Goal: Information Seeking & Learning: Learn about a topic

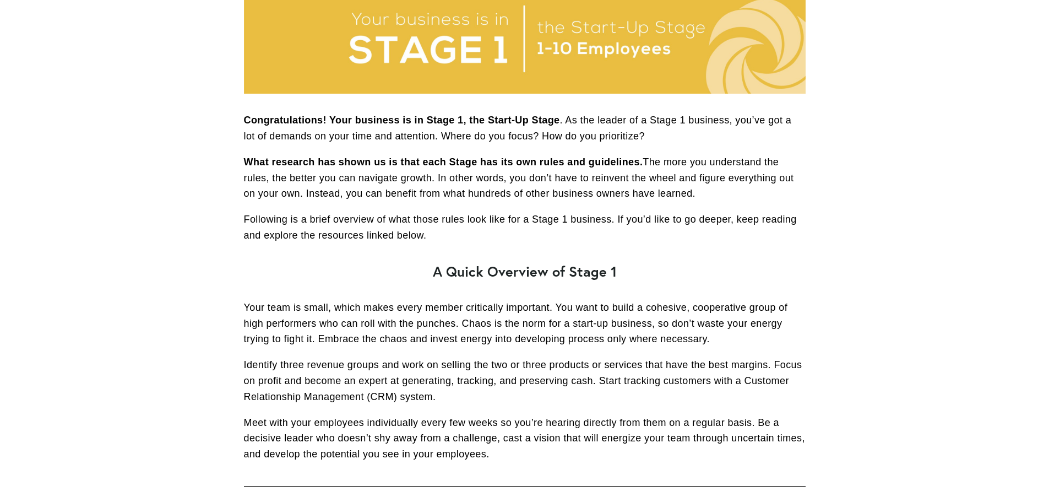
scroll to position [168, 0]
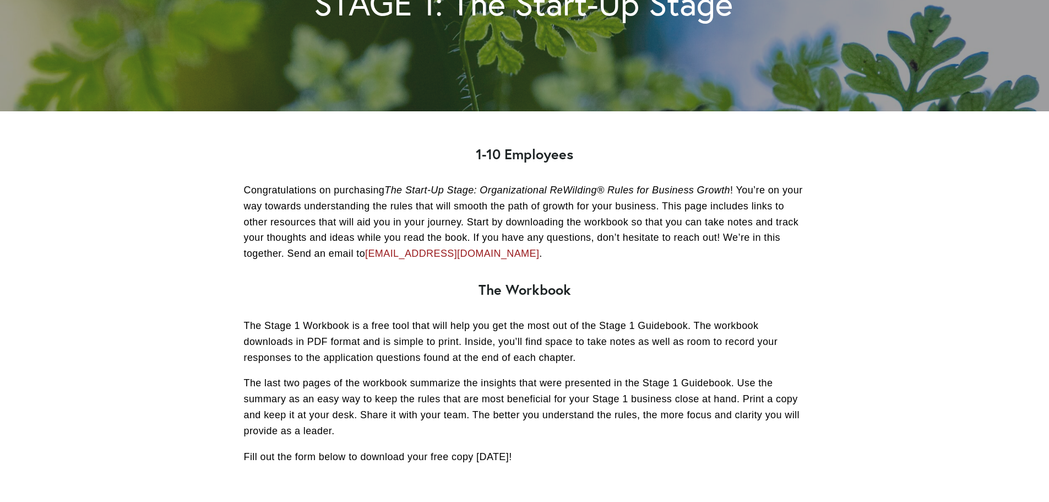
scroll to position [220, 0]
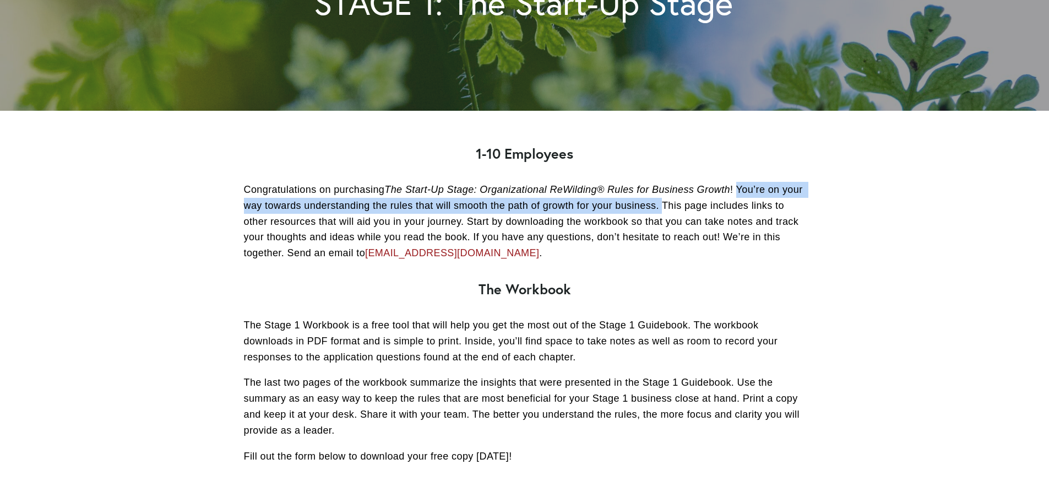
drag, startPoint x: 739, startPoint y: 189, endPoint x: 687, endPoint y: 209, distance: 55.4
click at [687, 209] on p "Congratulations on purchasing The Start-Up Stage: Organizational ReWilding® Rul…" at bounding box center [525, 221] width 562 height 79
copy p "You’re on your way towards understanding the rules that will smooth the path of…"
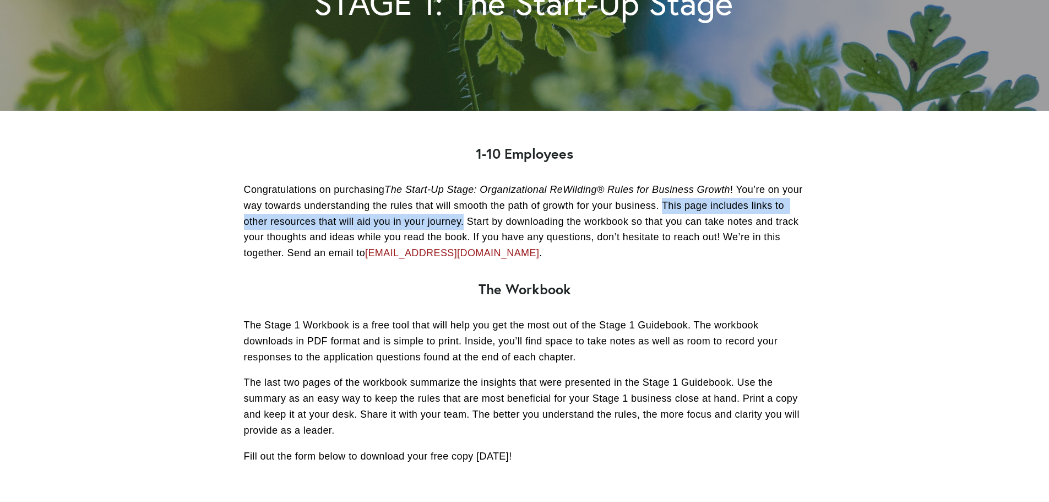
drag, startPoint x: 476, startPoint y: 221, endPoint x: 685, endPoint y: 204, distance: 210.0
click at [685, 204] on p "Congratulations on purchasing The Start-Up Stage: Organizational ReWilding® Rul…" at bounding box center [525, 221] width 562 height 79
copy p "This page includes links to other resources that will aid you in your journey."
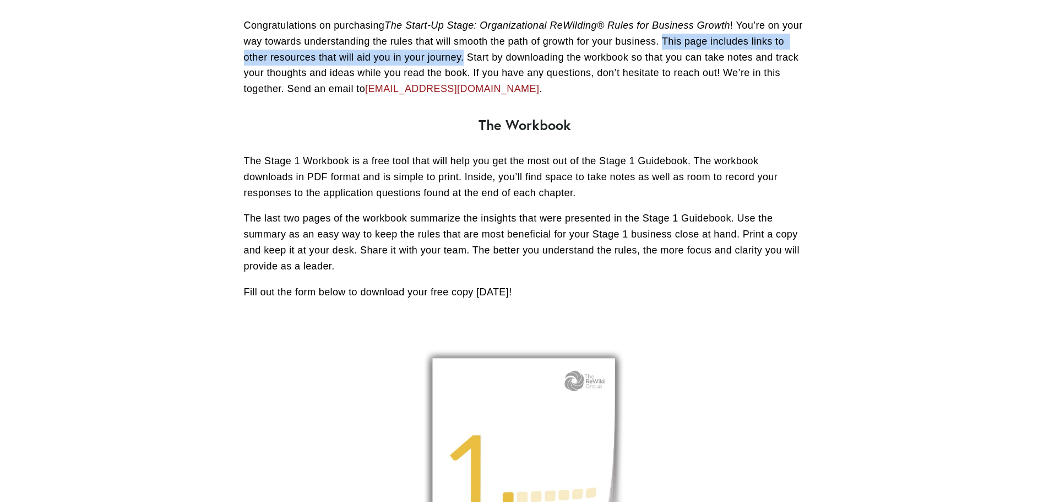
scroll to position [385, 0]
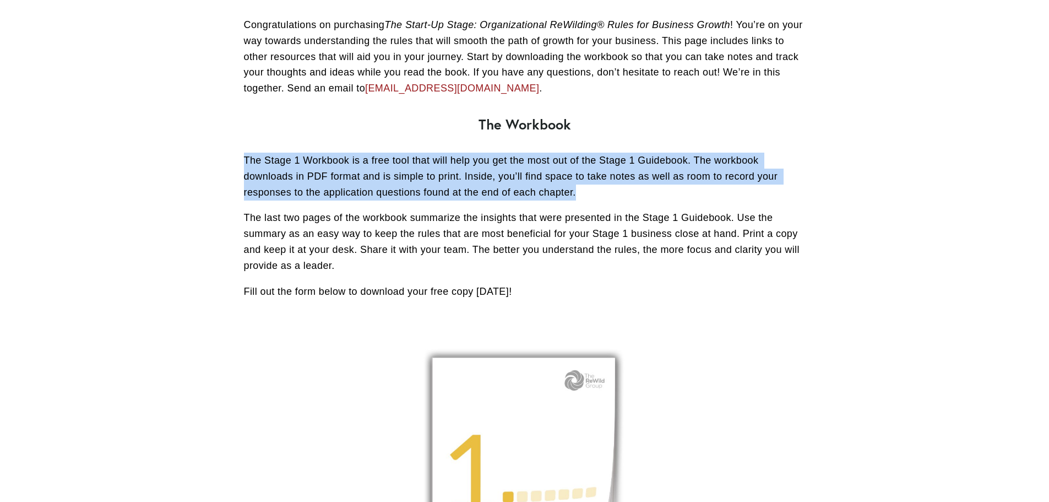
drag, startPoint x: 576, startPoint y: 193, endPoint x: 238, endPoint y: 163, distance: 339.6
click at [238, 163] on div "1-10 Employees Congratulations on purchasing The Start-Up Stage: Organizational…" at bounding box center [525, 145] width 581 height 328
copy p "The Stage 1 Workbook is a free tool that will help you get the most out of the …"
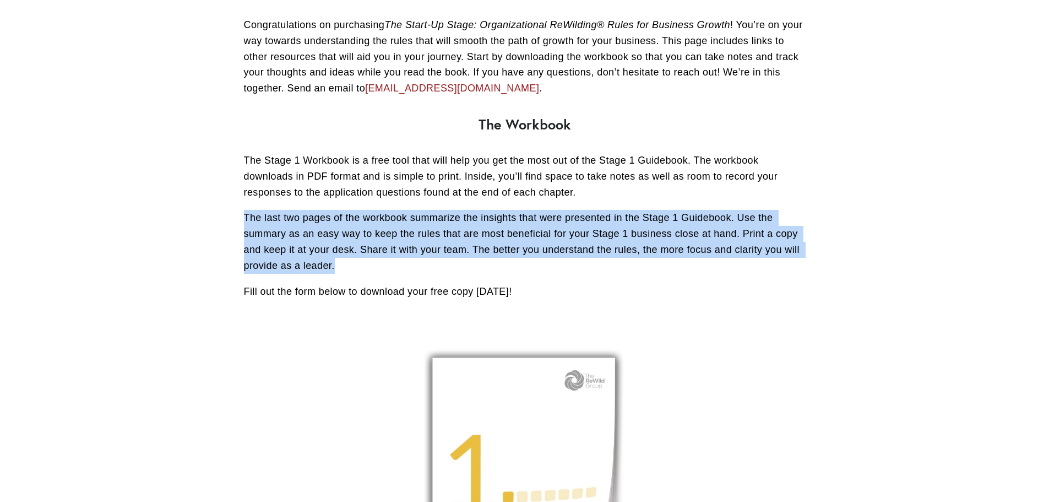
drag, startPoint x: 334, startPoint y: 268, endPoint x: 246, endPoint y: 219, distance: 100.1
click at [246, 219] on p "The last two pages of the workbook summarize the insights that were presented i…" at bounding box center [525, 241] width 562 height 63
copy p "The last two pages of the workbook summarize the insights that were presented i…"
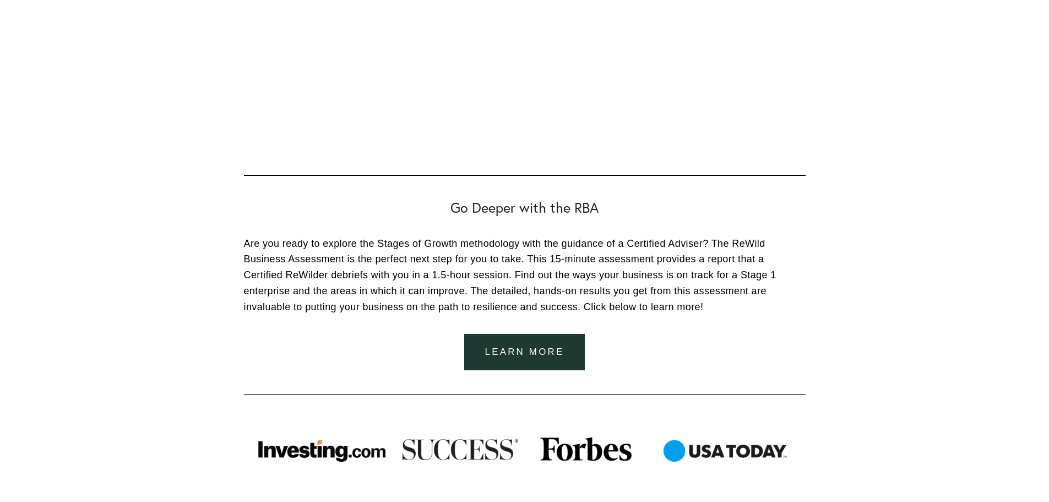
scroll to position [1164, 0]
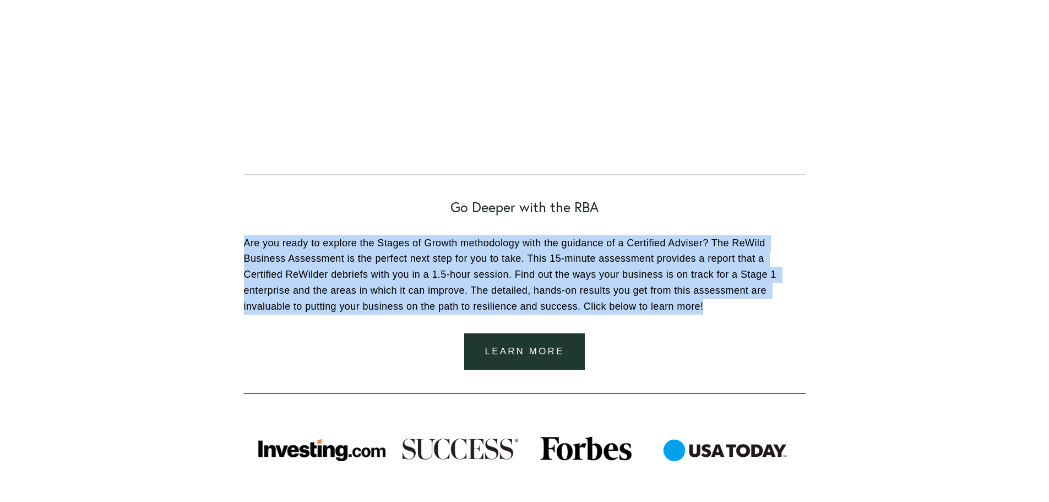
drag, startPoint x: 246, startPoint y: 243, endPoint x: 715, endPoint y: 303, distance: 473.1
click at [715, 303] on p "Are you ready to explore the Stages of Growth methodology with the guidance of …" at bounding box center [525, 274] width 562 height 79
copy p "Are you ready to explore the Stages of Growth methodology with the guidance of …"
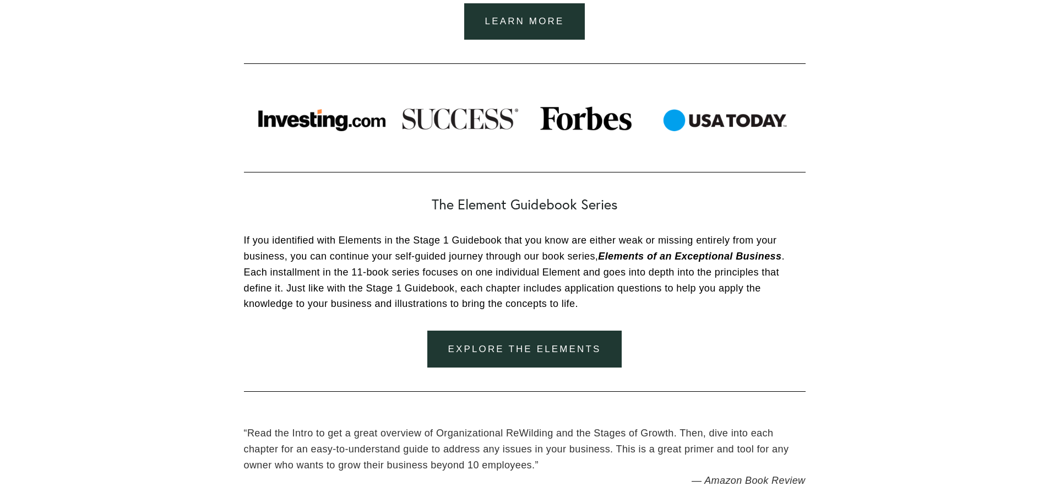
scroll to position [1495, 0]
drag, startPoint x: 243, startPoint y: 240, endPoint x: 608, endPoint y: 302, distance: 369.5
click at [608, 302] on p "If you identified with Elements in the Stage 1 Guidebook that you know are eith…" at bounding box center [525, 271] width 562 height 79
copy p "If you identified with Elements in the Stage 1 Guidebook that you know are eith…"
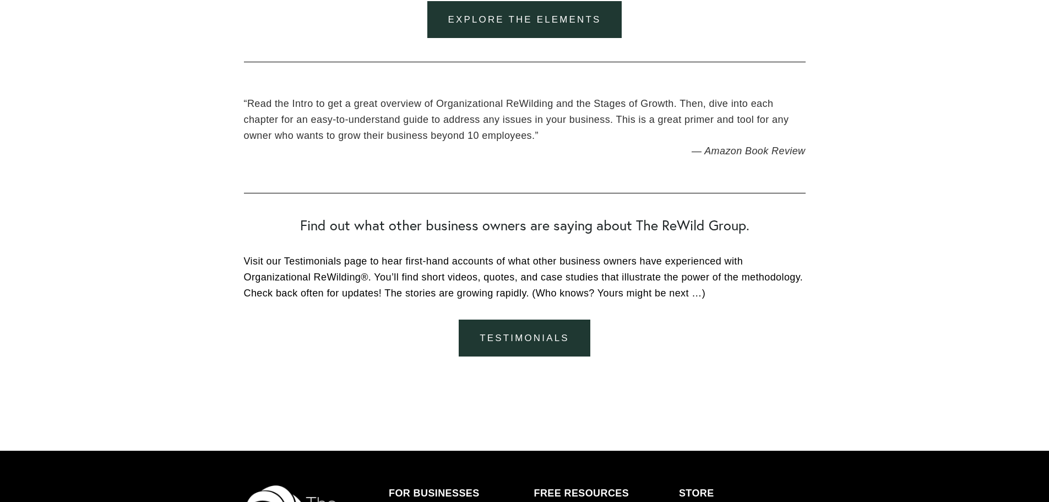
scroll to position [1824, 0]
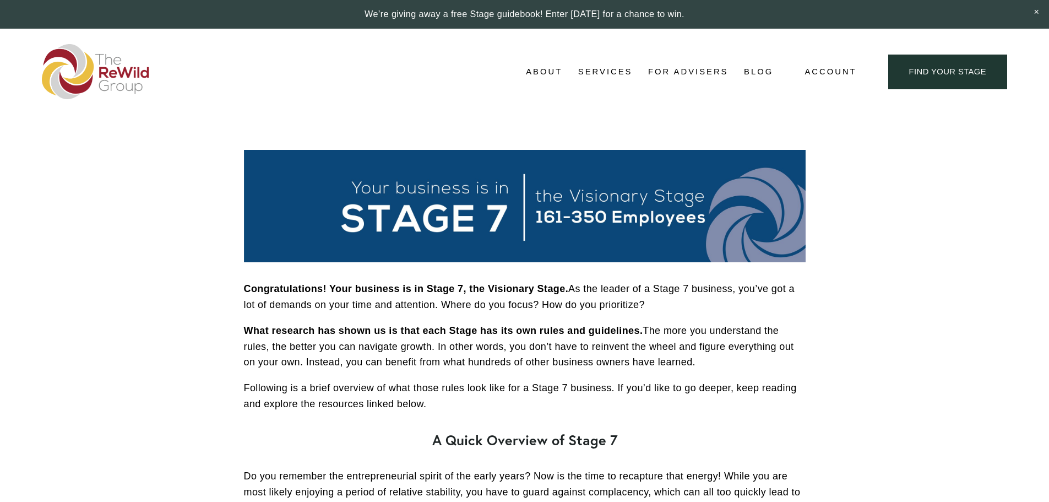
scroll to position [606, 0]
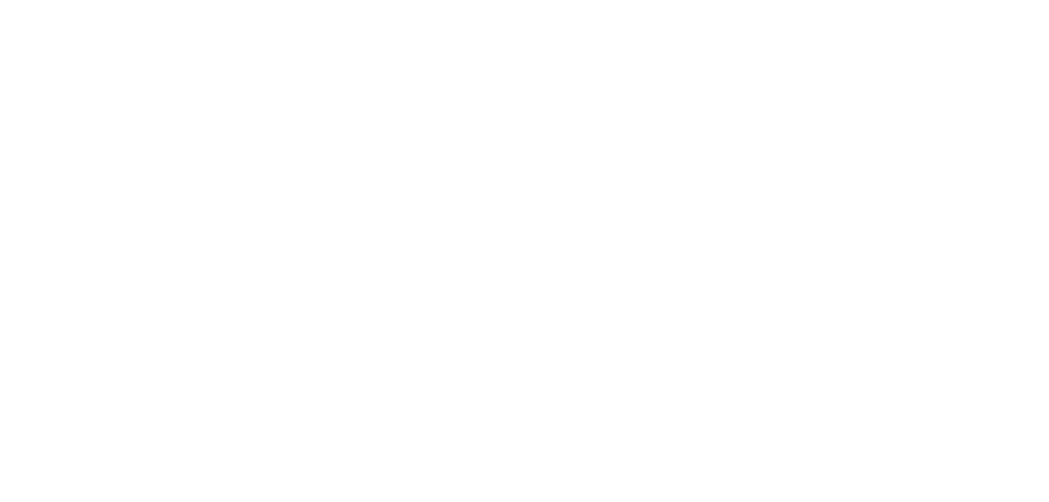
scroll to position [1157, 0]
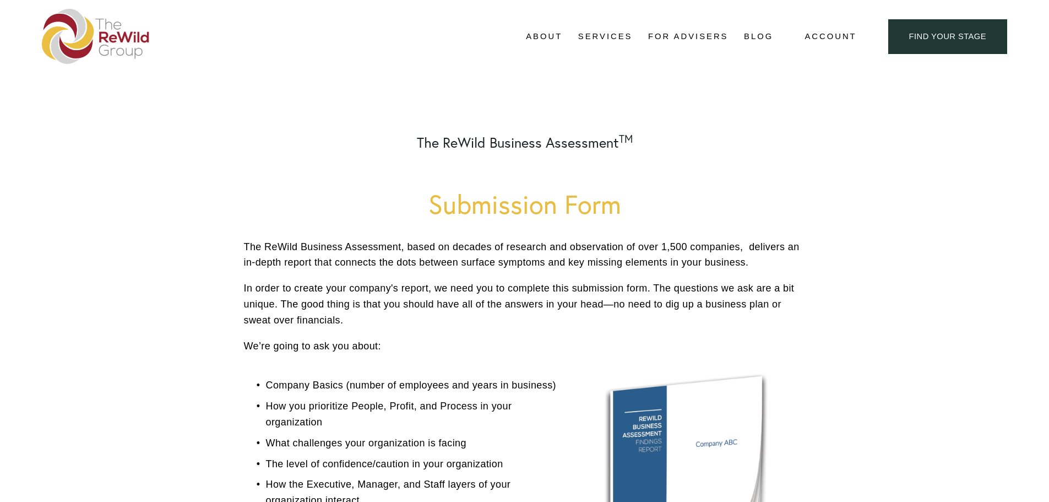
scroll to position [0, 0]
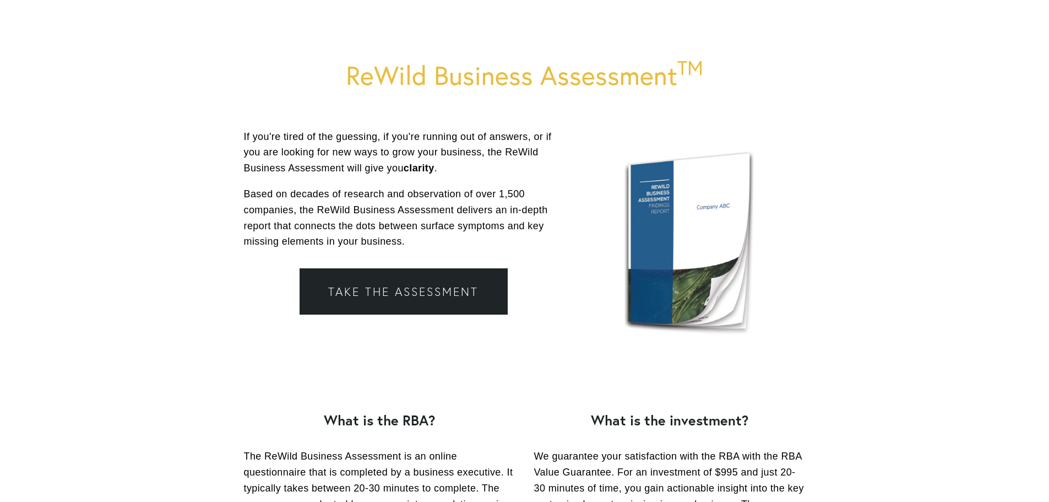
scroll to position [110, 0]
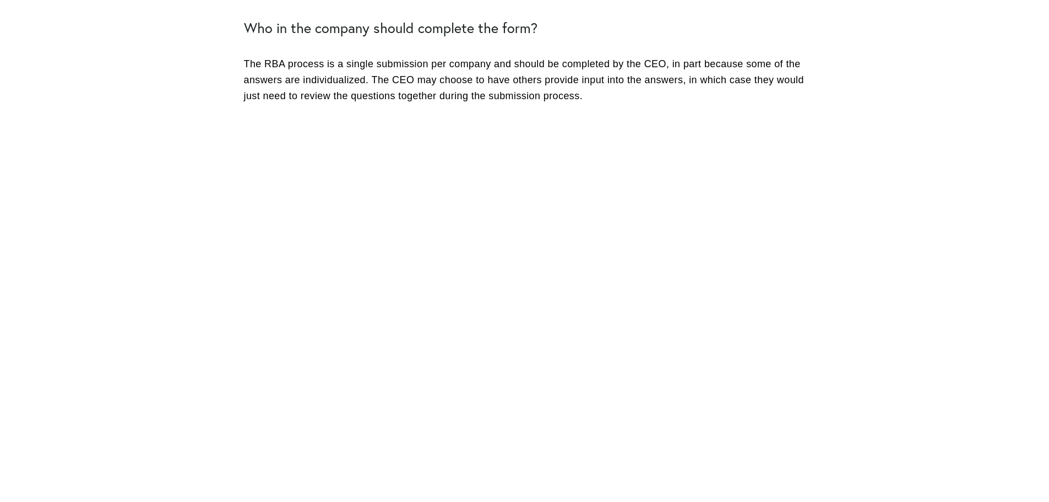
scroll to position [716, 0]
